Goal: Task Accomplishment & Management: Manage account settings

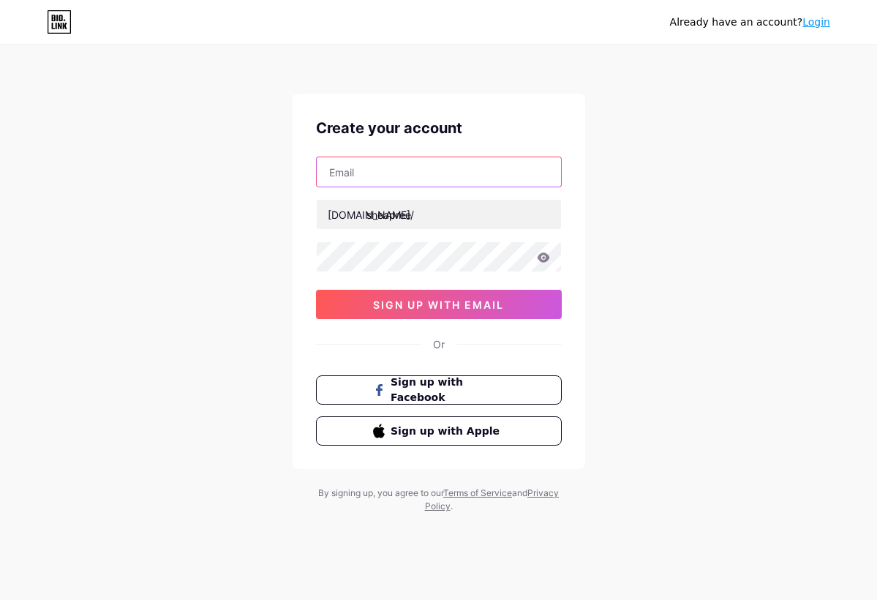
click at [375, 178] on input "text" at bounding box center [439, 171] width 244 height 29
click at [408, 175] on input "preepree" at bounding box center [439, 171] width 244 height 29
type input "preepree0721@hotmail.com"
click at [544, 256] on icon at bounding box center [543, 257] width 13 height 10
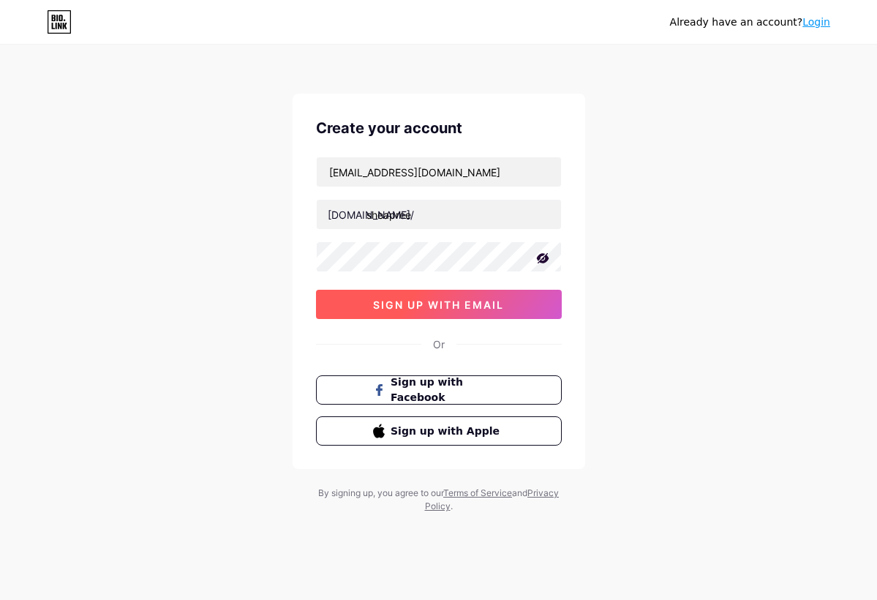
click at [463, 314] on button "sign up with email" at bounding box center [439, 304] width 246 height 29
click at [428, 307] on span "sign up with email" at bounding box center [438, 304] width 131 height 12
click at [478, 306] on span "sign up with email" at bounding box center [438, 304] width 131 height 12
click at [440, 436] on span "Sign up with Apple" at bounding box center [447, 430] width 115 height 15
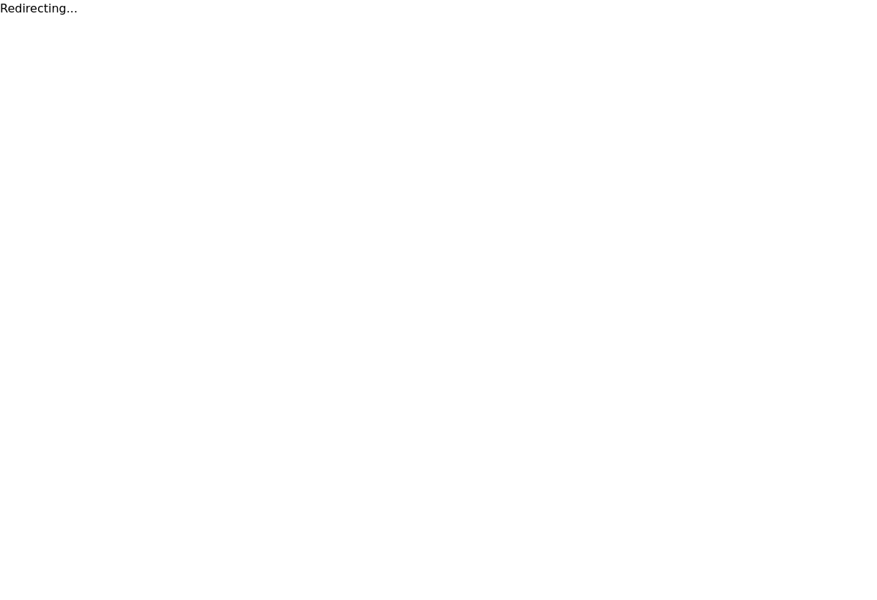
click at [751, 18] on html "Redirecting..." at bounding box center [438, 9] width 877 height 18
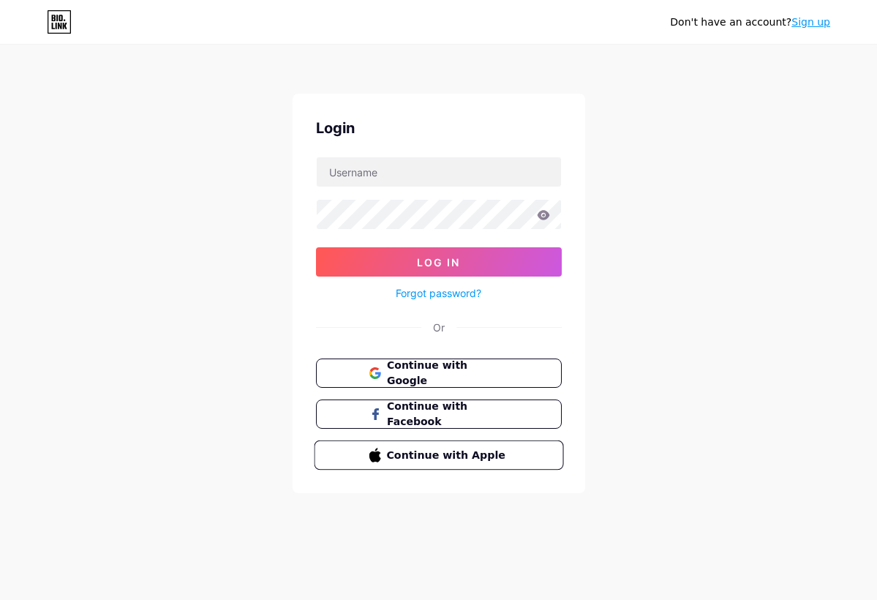
click at [369, 454] on icon at bounding box center [375, 456] width 12 height 11
type input "p"
click at [408, 173] on input "text" at bounding box center [439, 171] width 244 height 29
type input "preepree0721@hotmail.com"
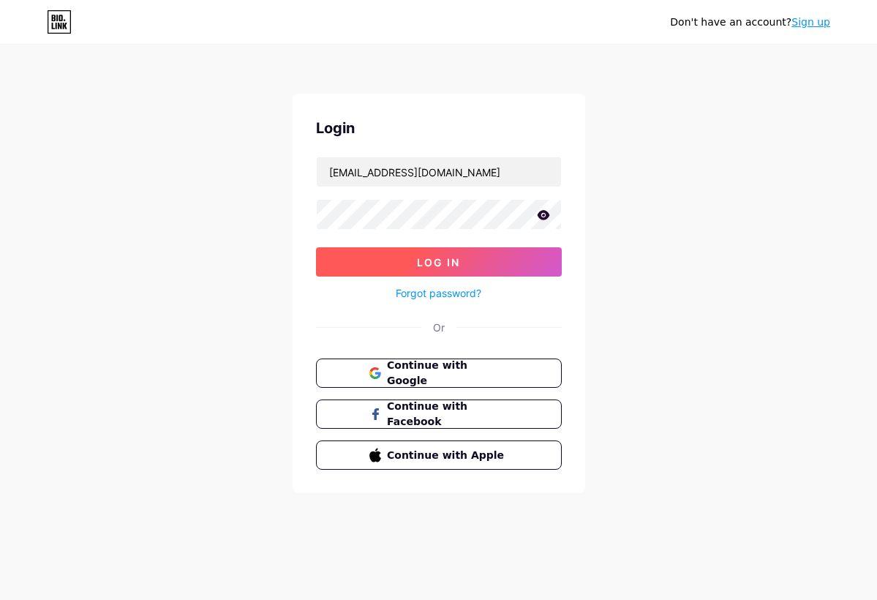
click at [384, 271] on button "Log In" at bounding box center [439, 261] width 246 height 29
click at [488, 262] on button "Log In" at bounding box center [439, 261] width 246 height 29
click at [426, 269] on button "Log In" at bounding box center [439, 261] width 246 height 29
